Goal: Complete application form

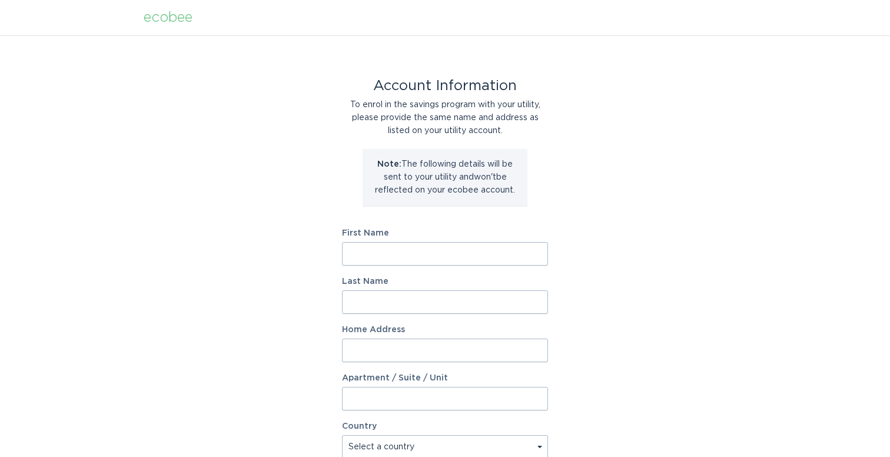
click at [164, 14] on div "ecobee" at bounding box center [168, 17] width 49 height 13
click at [161, 16] on div "ecobee" at bounding box center [168, 17] width 49 height 13
click at [386, 250] on input "First Name" at bounding box center [445, 254] width 206 height 24
type input "[PERSON_NAME]"
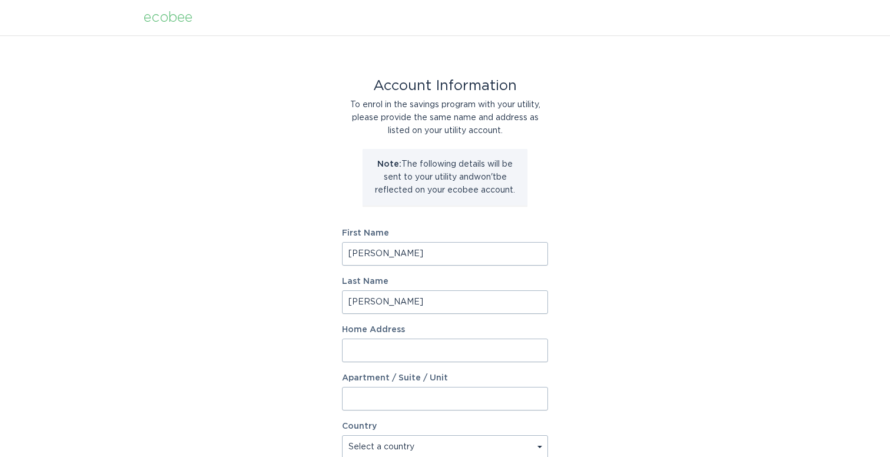
type input "[STREET_ADDRESS]"
select select "US"
type input "[GEOGRAPHIC_DATA]"
type input "43016"
select select "OH"
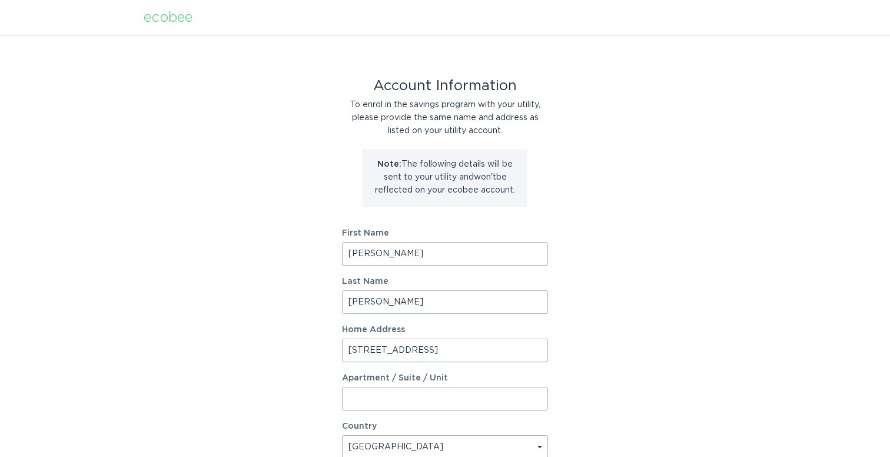
drag, startPoint x: 380, startPoint y: 258, endPoint x: 342, endPoint y: 256, distance: 37.8
click at [342, 256] on input "[PERSON_NAME]" at bounding box center [445, 254] width 206 height 24
type input "[PERSON_NAME]"
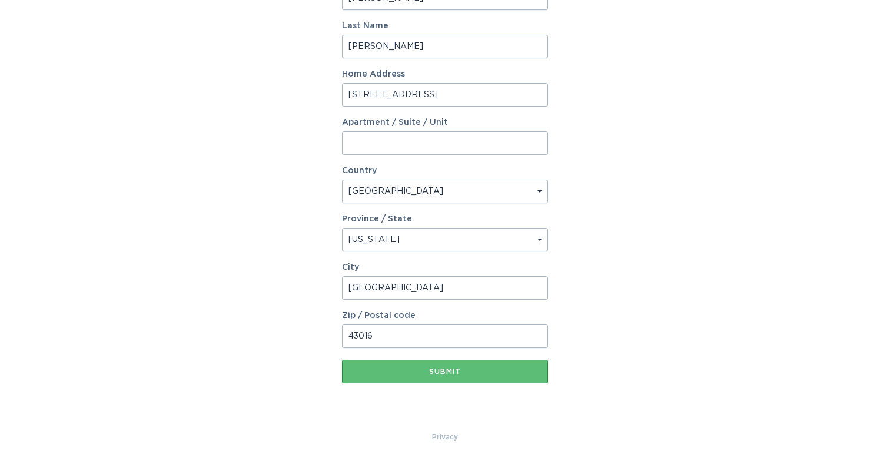
scroll to position [260, 0]
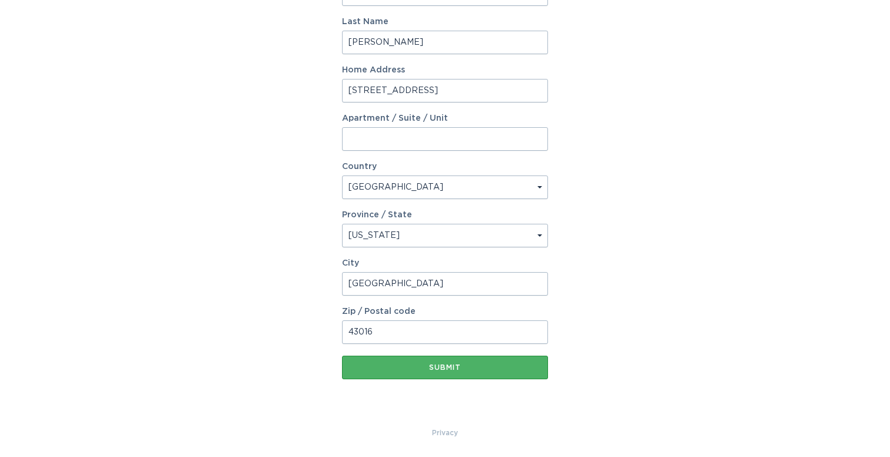
click at [447, 366] on div "Submit" at bounding box center [445, 367] width 194 height 7
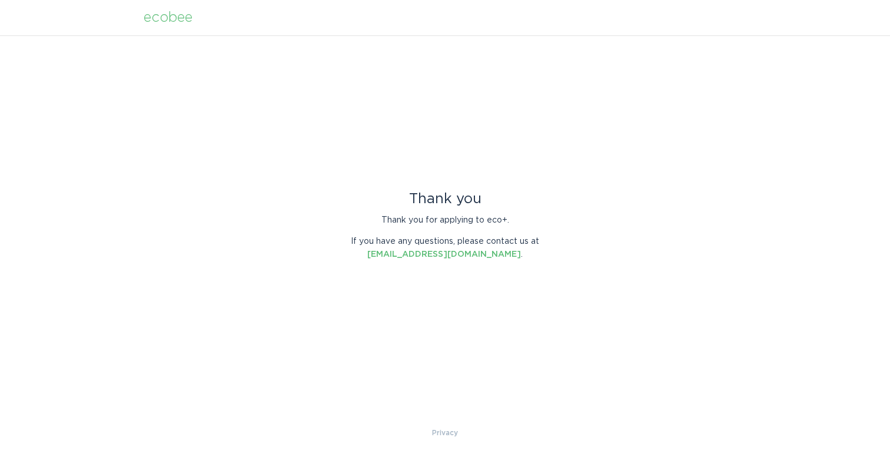
click at [171, 16] on div "ecobee" at bounding box center [168, 17] width 49 height 13
